Goal: Information Seeking & Learning: Learn about a topic

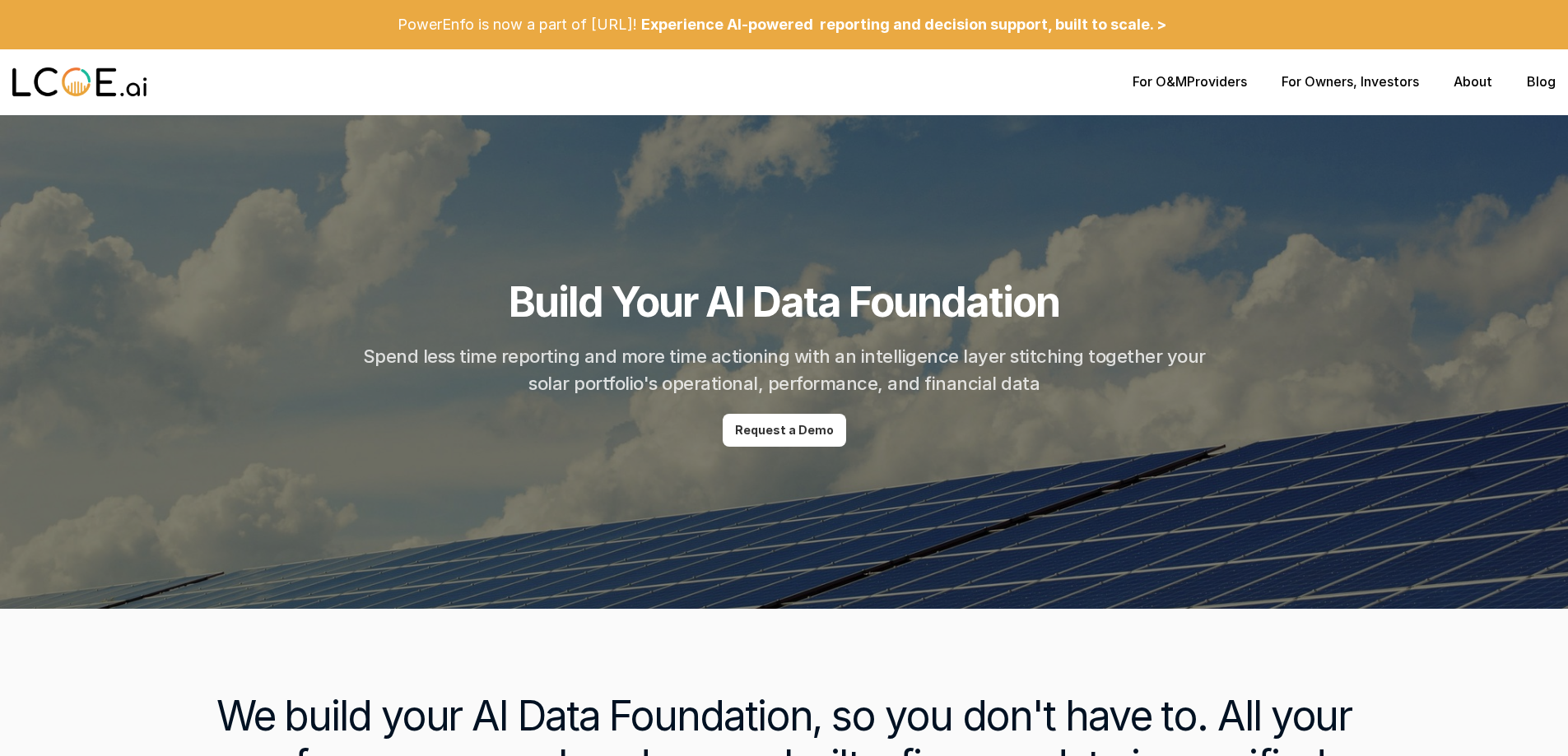
click at [1212, 79] on p "For O&M Providers" at bounding box center [1190, 82] width 114 height 16
click at [1159, 78] on link "For O&M" at bounding box center [1160, 81] width 54 height 17
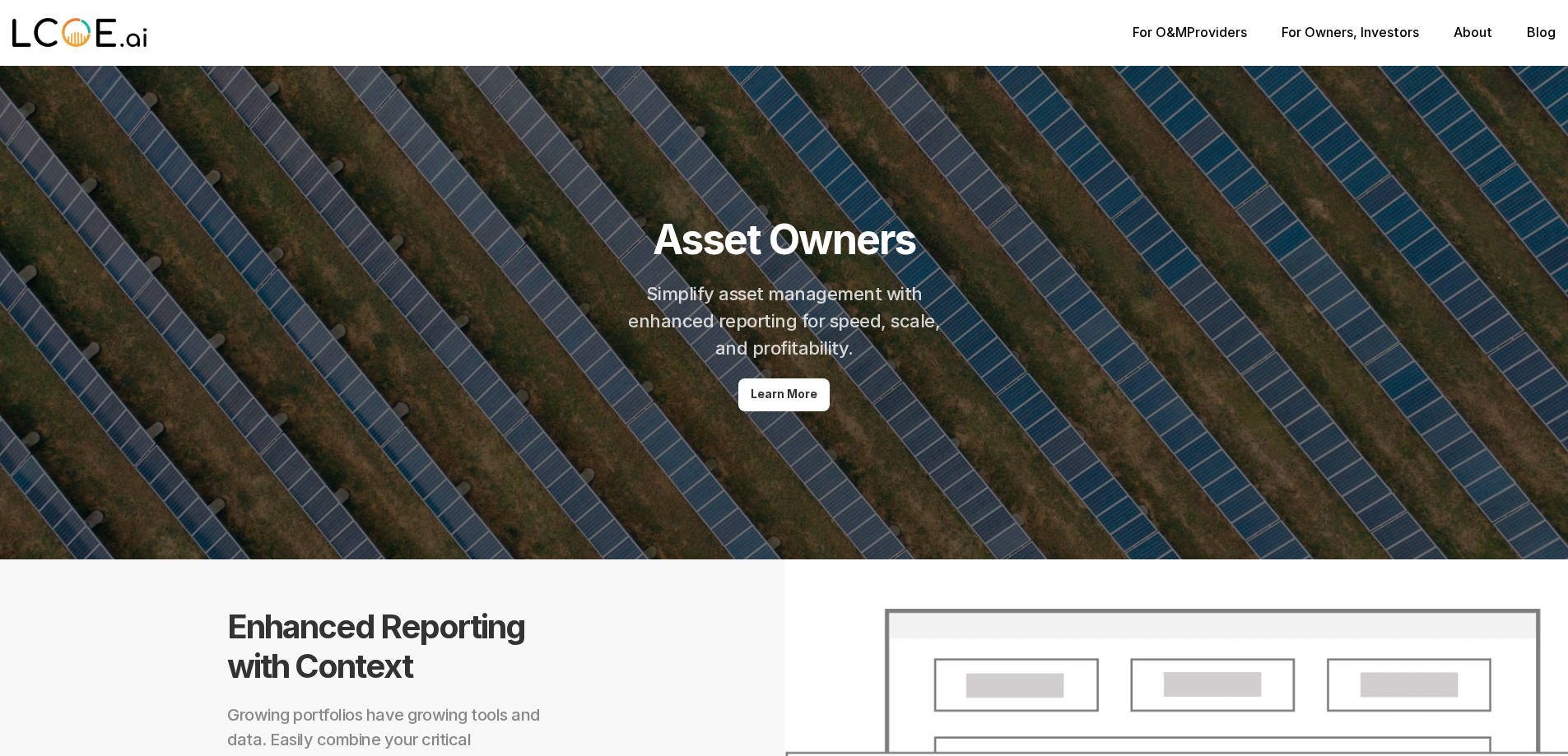
click at [1321, 33] on link "For Owners" at bounding box center [1317, 32] width 72 height 17
click at [1296, 37] on link "For Owners" at bounding box center [1317, 32] width 72 height 17
click at [1194, 36] on p "For O&M Providers" at bounding box center [1190, 32] width 114 height 16
click at [1142, 28] on link "For O&M" at bounding box center [1160, 32] width 54 height 17
